Goal: Transaction & Acquisition: Subscribe to service/newsletter

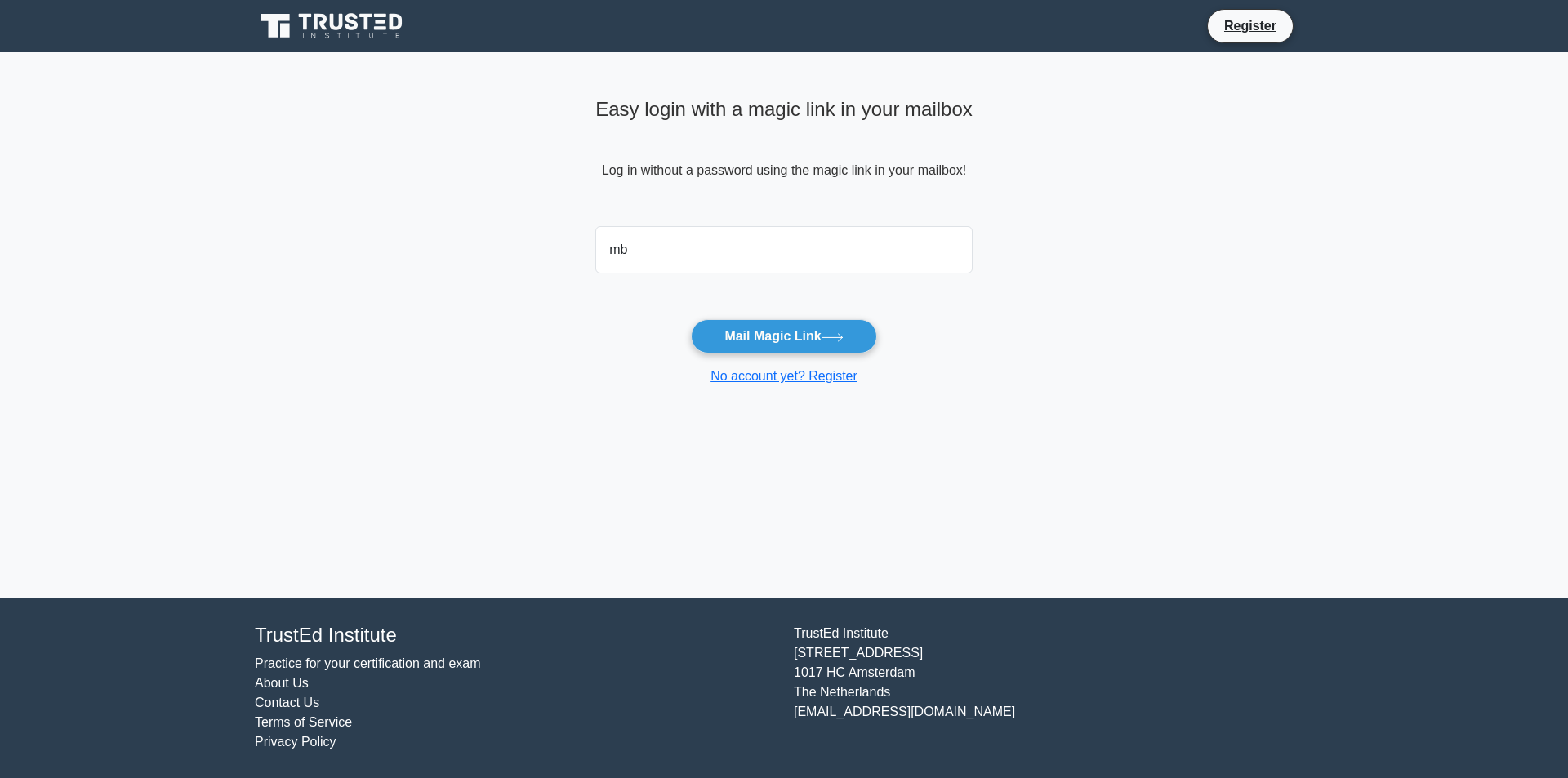
click at [361, 38] on icon at bounding box center [333, 26] width 157 height 31
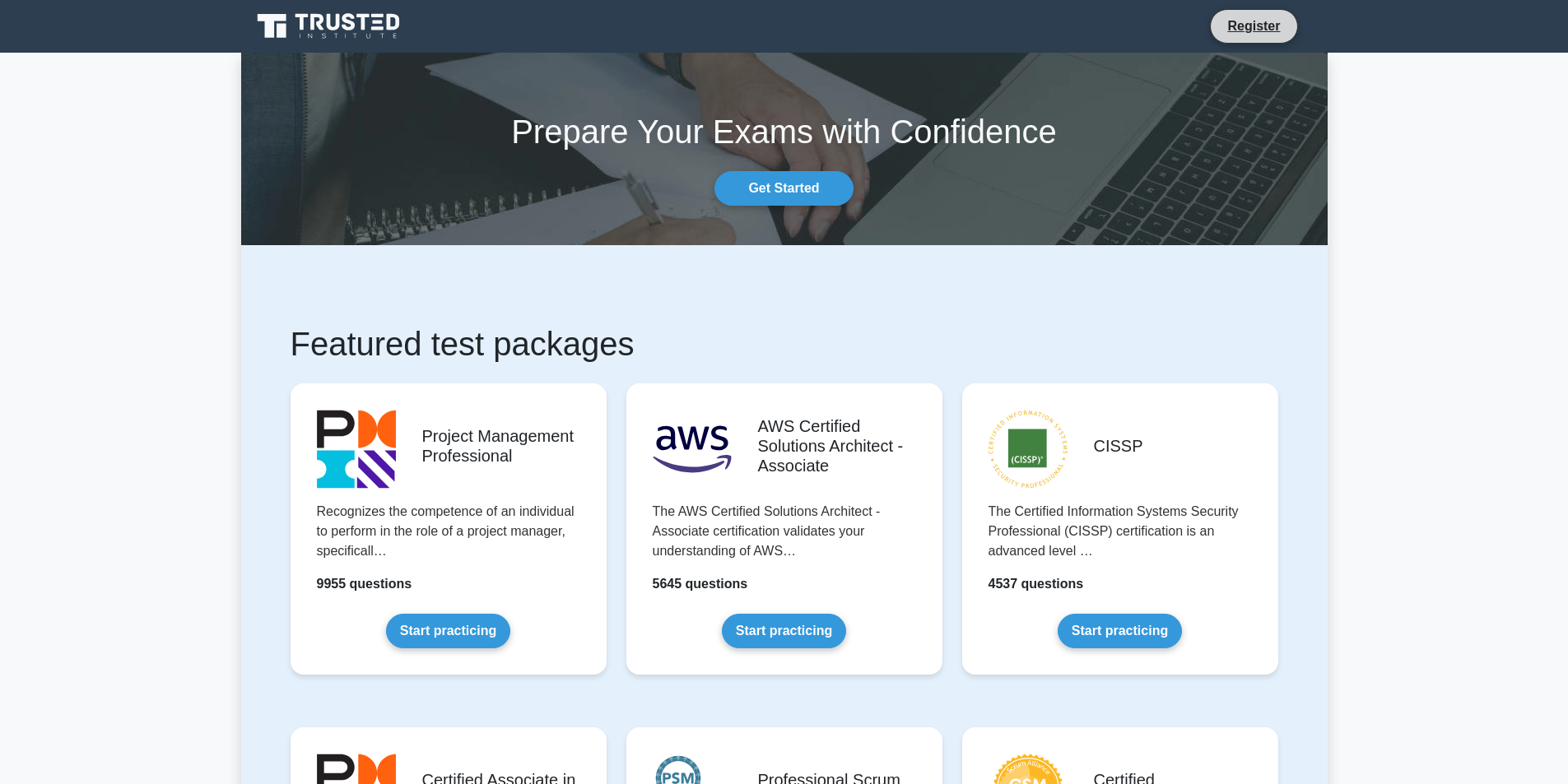
click at [1265, 13] on li "Register" at bounding box center [1253, 25] width 87 height 34
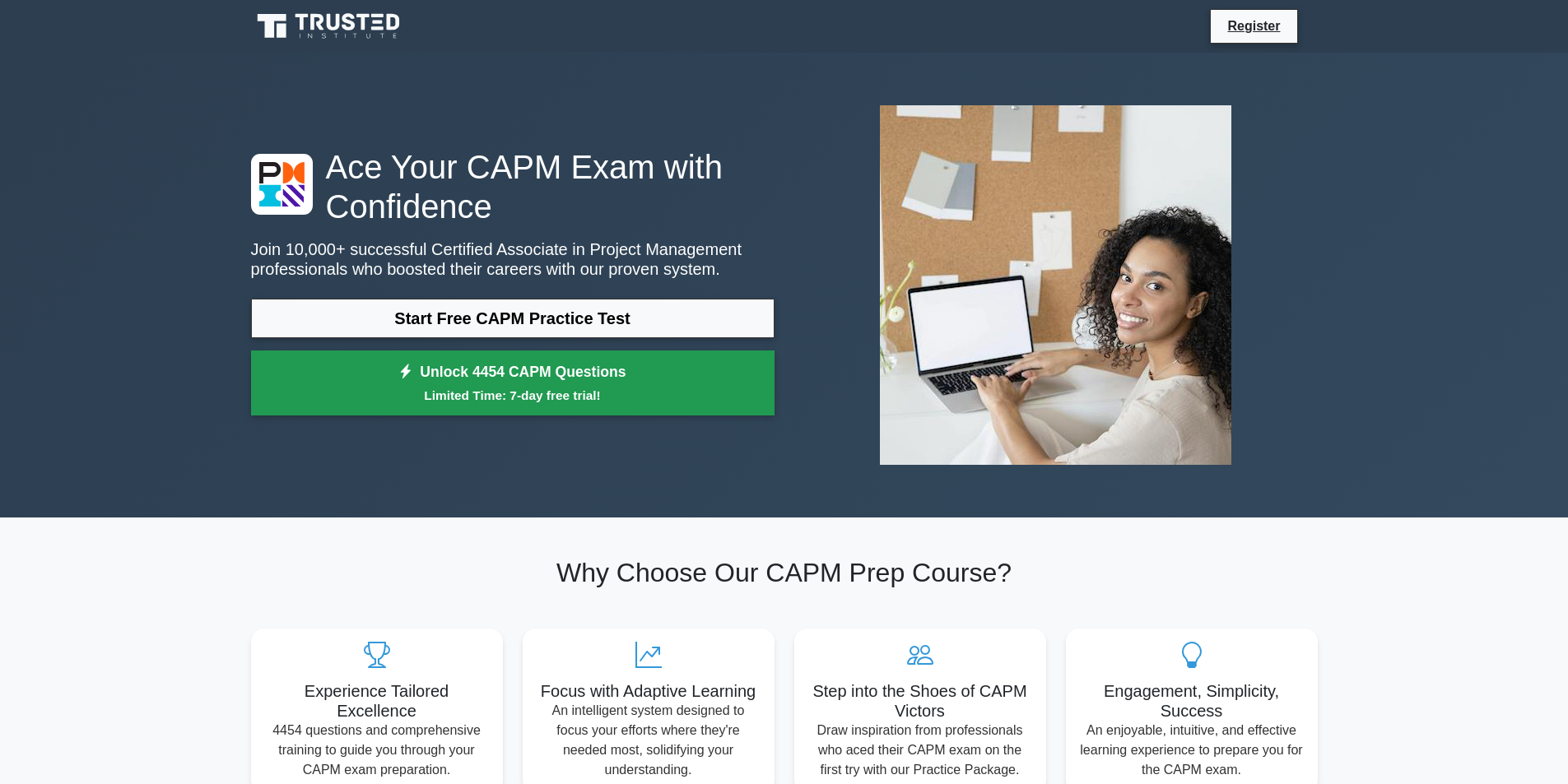
click at [514, 392] on small "Limited Time: 7-day free trial!" at bounding box center [513, 396] width 482 height 19
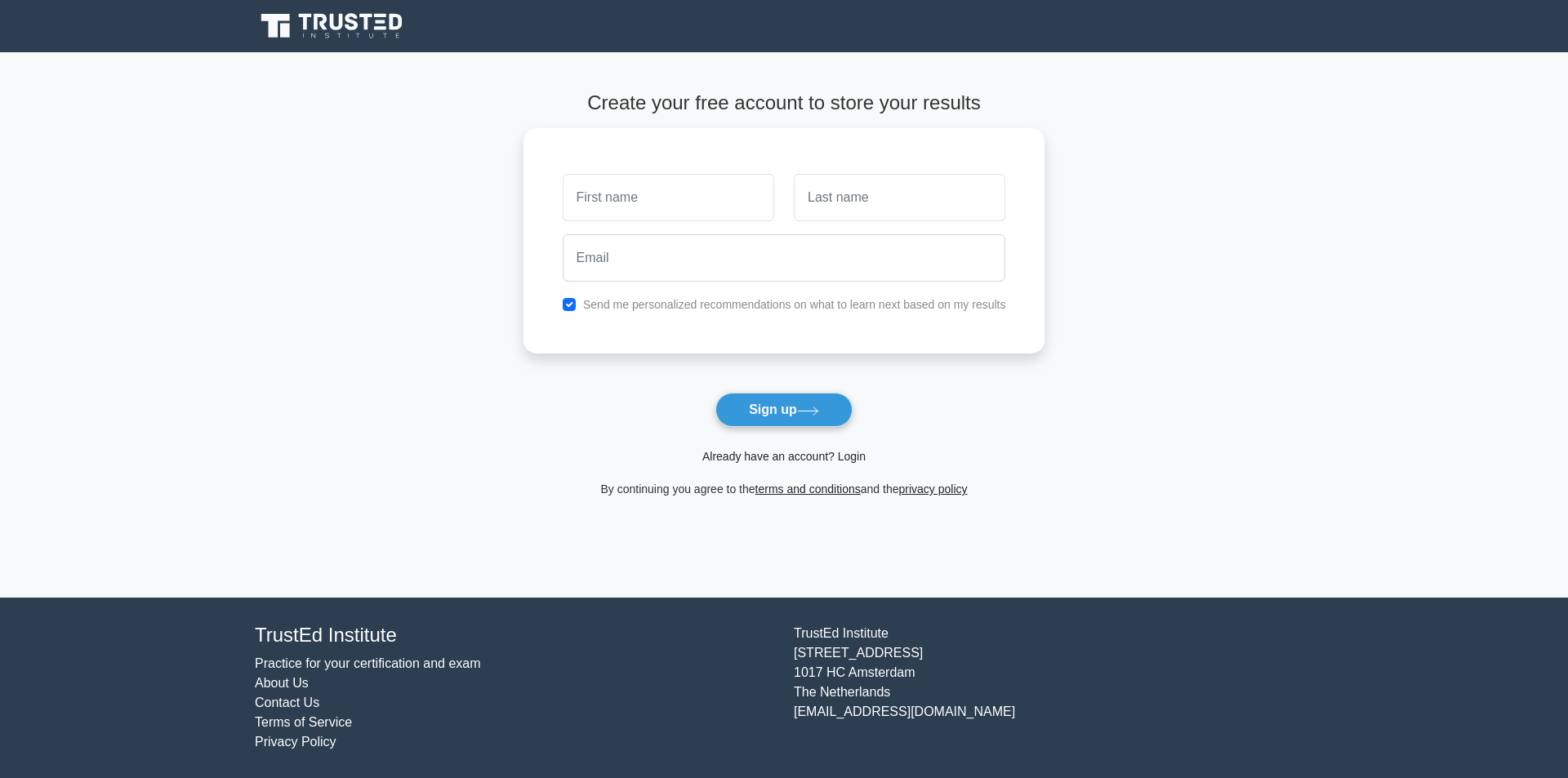
click at [822, 454] on link "Already have an account? Login" at bounding box center [784, 456] width 163 height 13
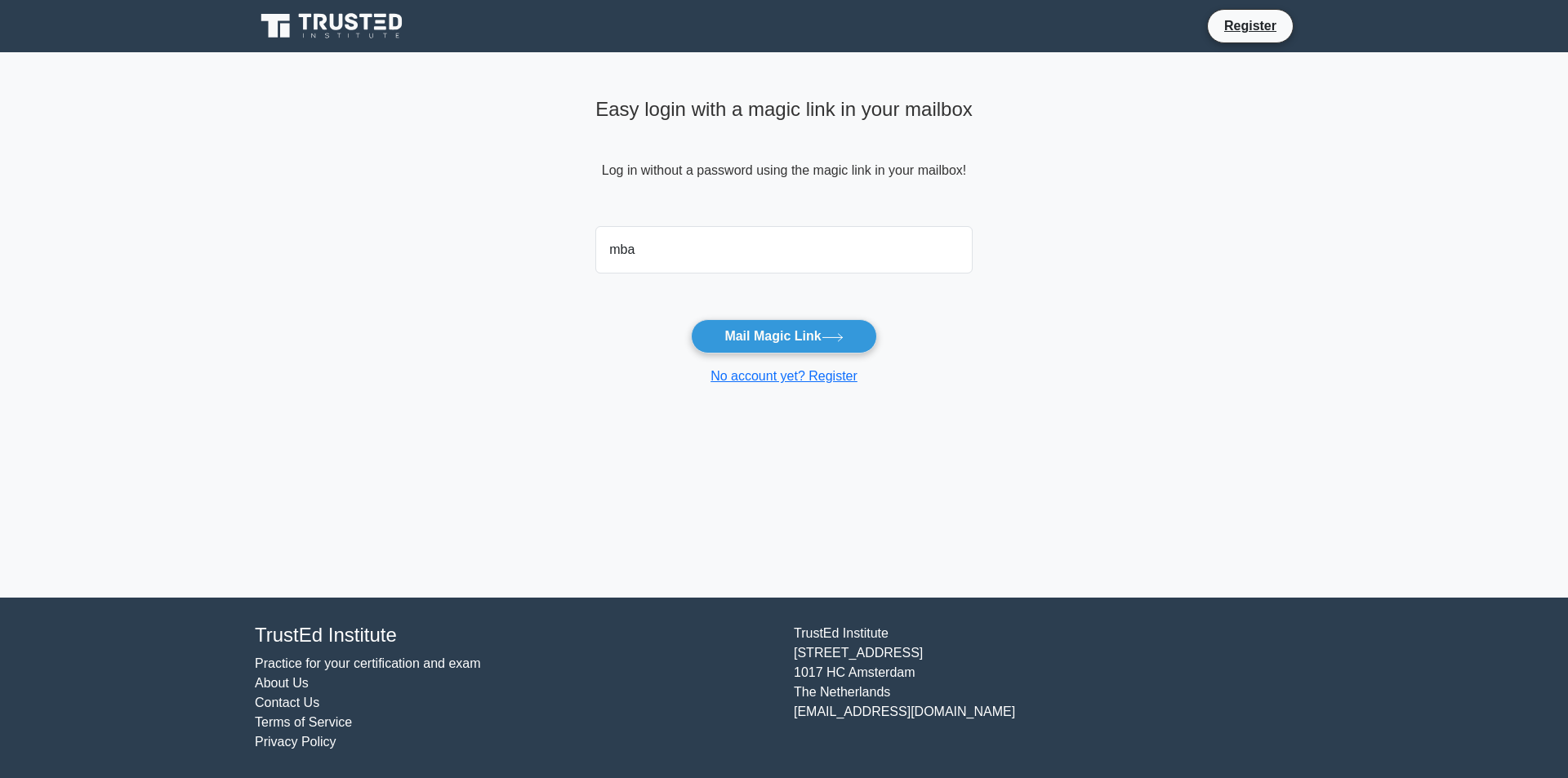
type input "[EMAIL_ADDRESS][DOMAIN_NAME]"
click at [754, 334] on button "Mail Magic Link" at bounding box center [784, 336] width 185 height 34
